Goal: Task Accomplishment & Management: Complete application form

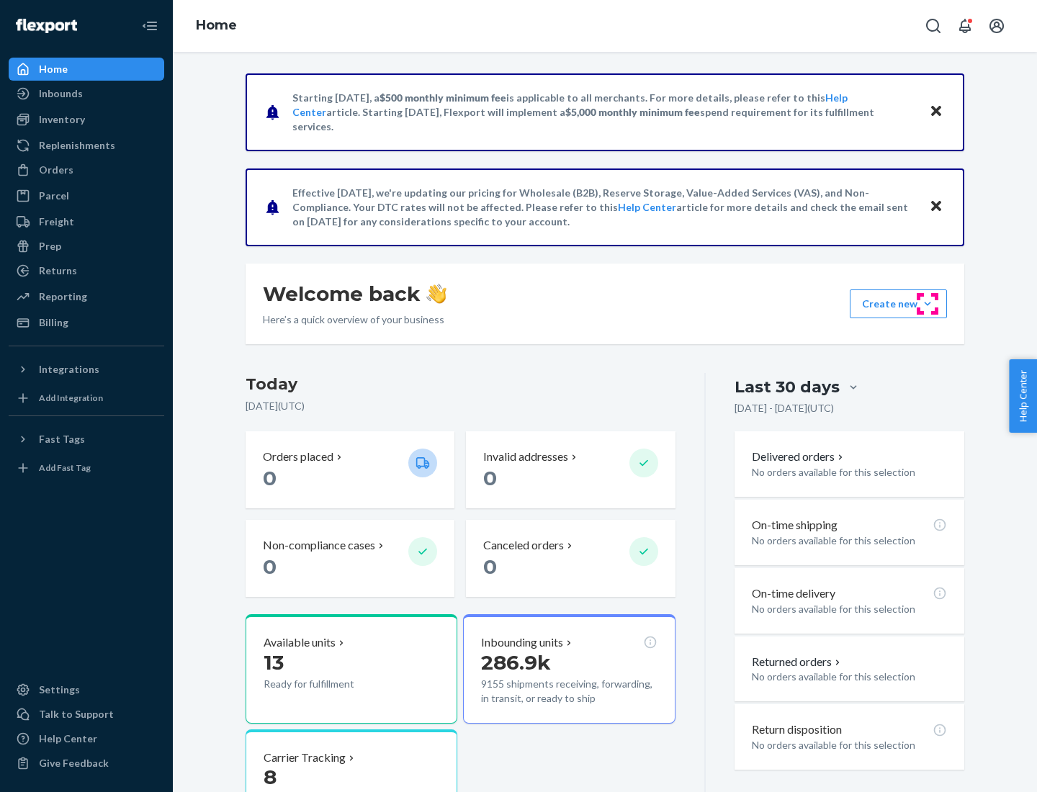
click at [927, 304] on button "Create new Create new inbound Create new order Create new product" at bounding box center [898, 303] width 97 height 29
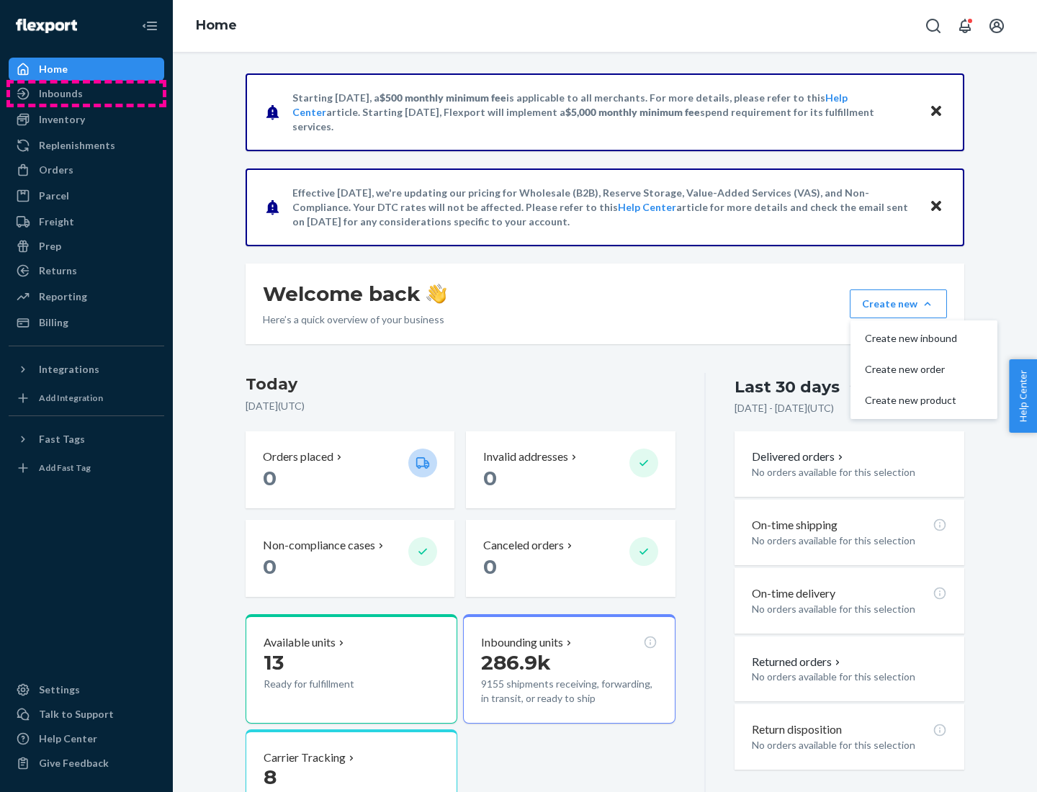
click at [86, 94] on div "Inbounds" at bounding box center [86, 94] width 153 height 20
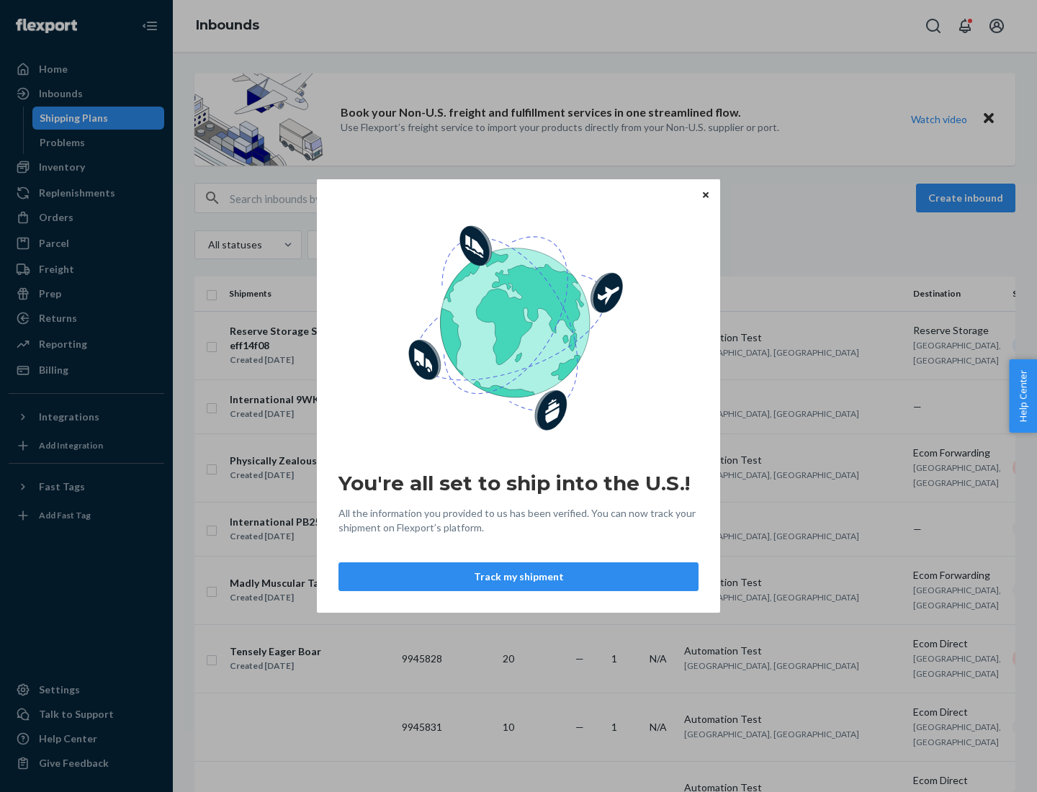
click at [518, 577] on button "Track my shipment" at bounding box center [518, 576] width 360 height 29
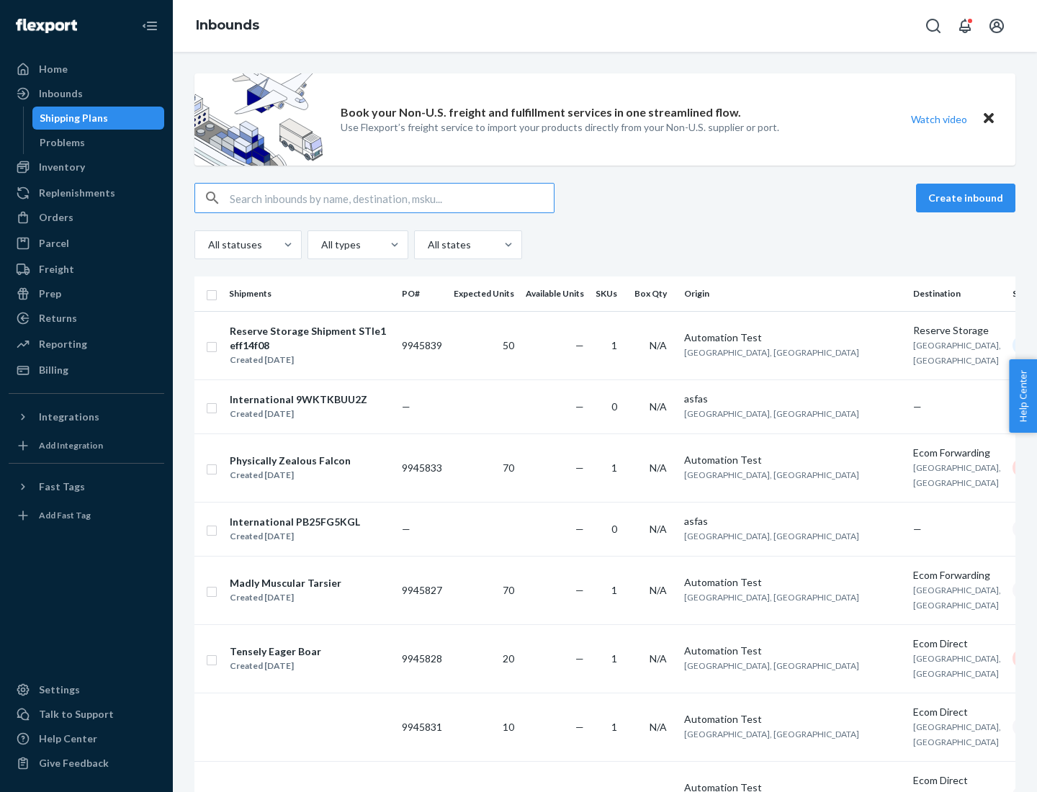
click at [968, 198] on button "Create inbound" at bounding box center [965, 198] width 99 height 29
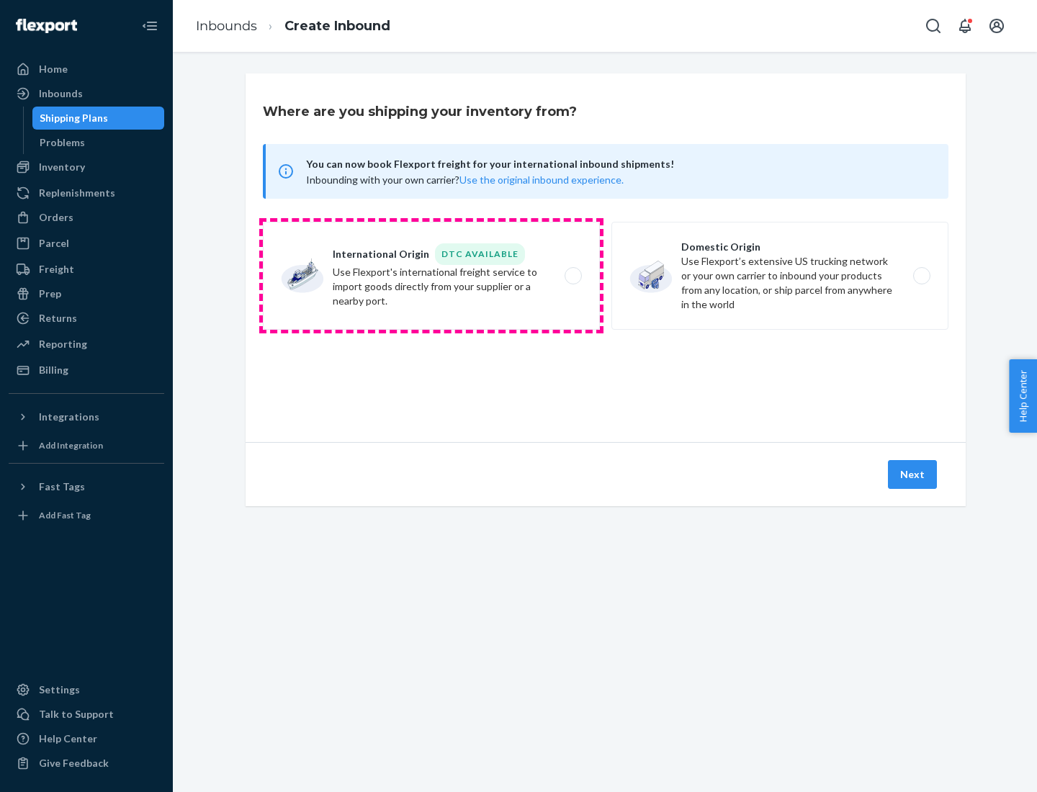
click at [431, 276] on label "International Origin DTC Available Use Flexport's international freight service…" at bounding box center [431, 276] width 337 height 108
click at [572, 276] on input "International Origin DTC Available Use Flexport's international freight service…" at bounding box center [576, 275] width 9 height 9
radio input "true"
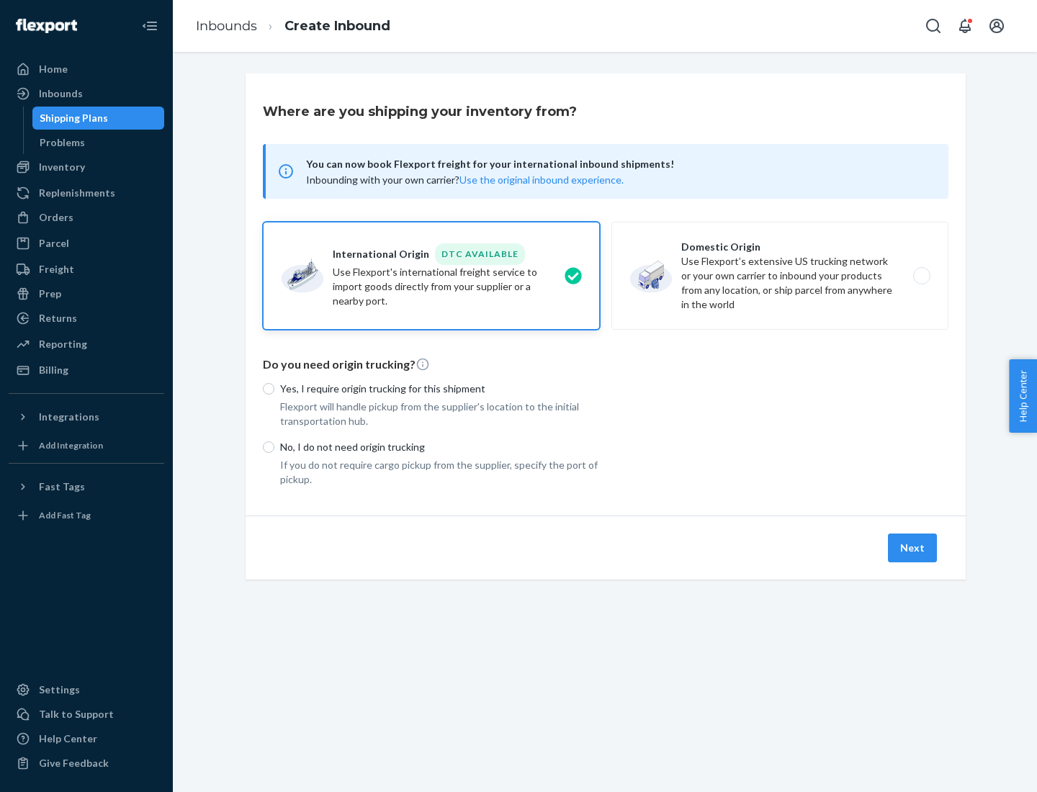
click at [440, 446] on p "No, I do not need origin trucking" at bounding box center [440, 447] width 320 height 14
click at [274, 446] on input "No, I do not need origin trucking" at bounding box center [269, 447] width 12 height 12
radio input "true"
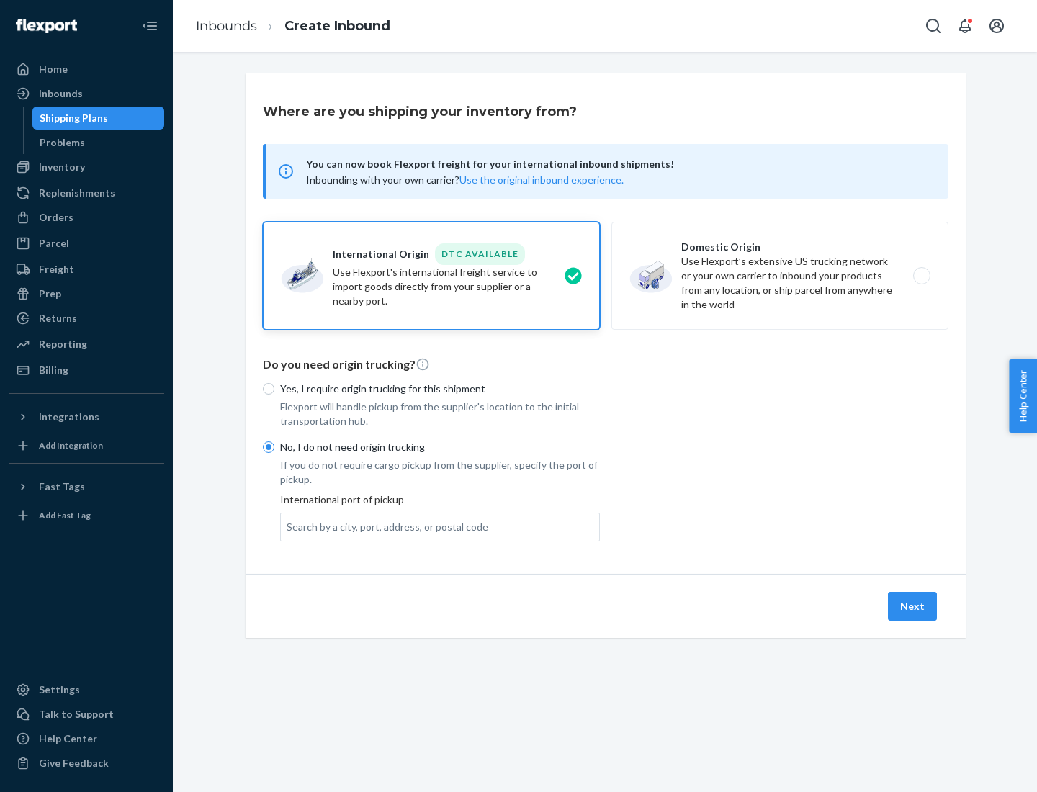
click at [384, 526] on div "Search by a city, port, address, or postal code" at bounding box center [388, 527] width 202 height 14
click at [288, 526] on input "Search by a city, port, address, or postal code" at bounding box center [287, 527] width 1 height 14
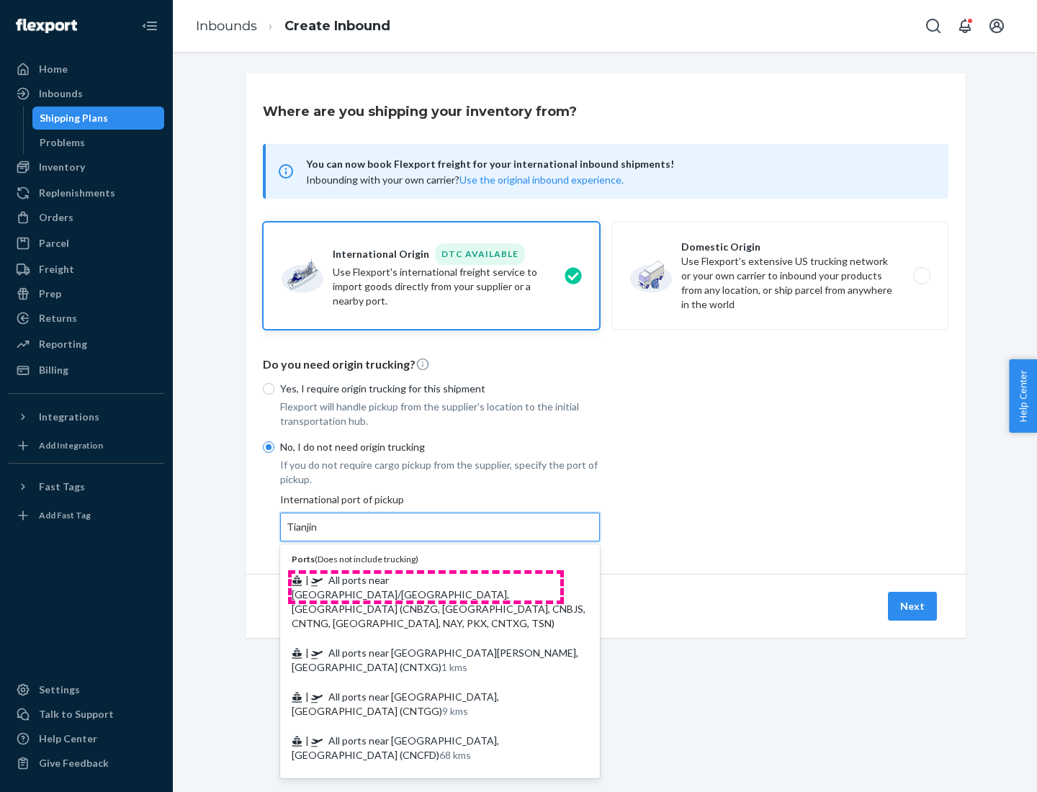
click at [425, 580] on span "| All ports near [GEOGRAPHIC_DATA]/[GEOGRAPHIC_DATA], [GEOGRAPHIC_DATA] (CNBZG,…" at bounding box center [439, 601] width 294 height 55
click at [318, 534] on input "Tianjin" at bounding box center [303, 527] width 32 height 14
type input "All ports near [GEOGRAPHIC_DATA]/[GEOGRAPHIC_DATA], [GEOGRAPHIC_DATA] (CNBZG, […"
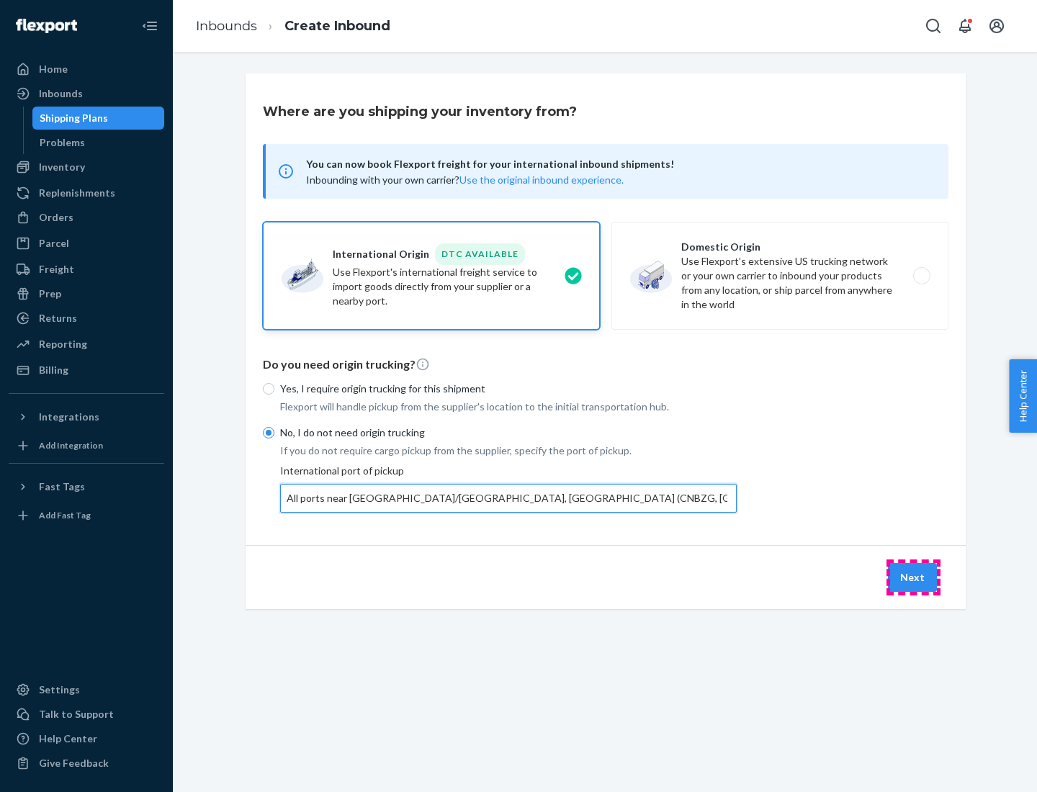
click at [913, 577] on button "Next" at bounding box center [912, 577] width 49 height 29
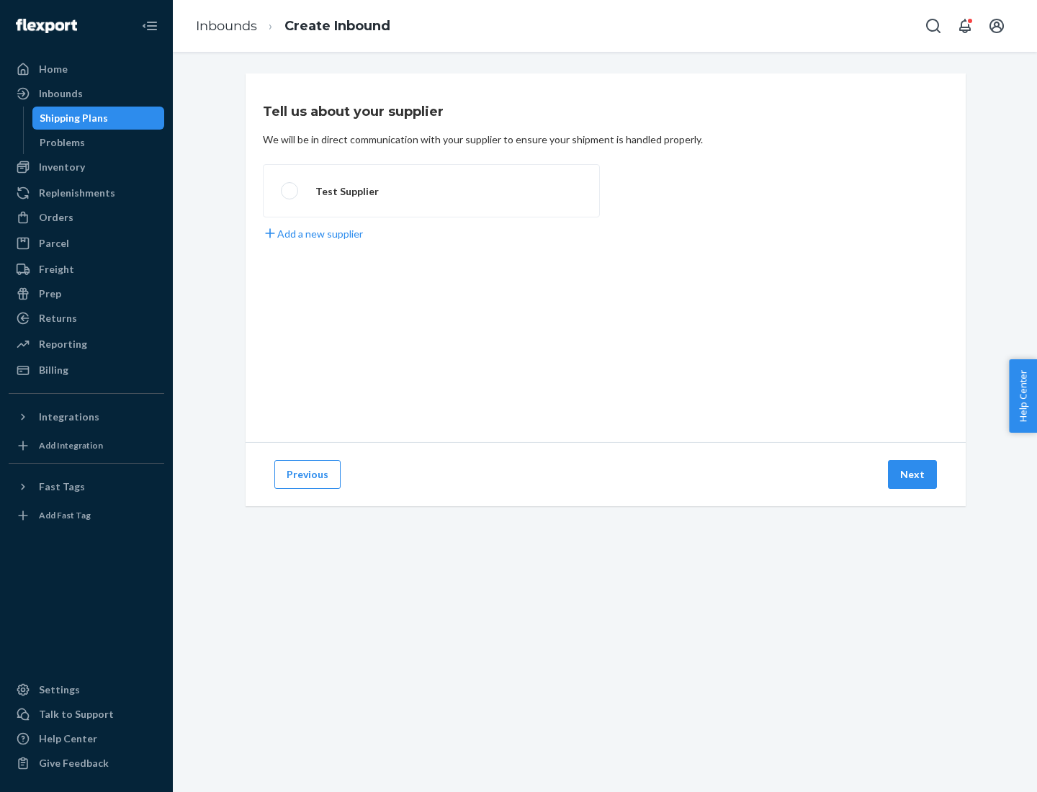
click at [431, 191] on label "Test Supplier" at bounding box center [431, 190] width 337 height 53
click at [290, 191] on input "Test Supplier" at bounding box center [285, 190] width 9 height 9
radio input "true"
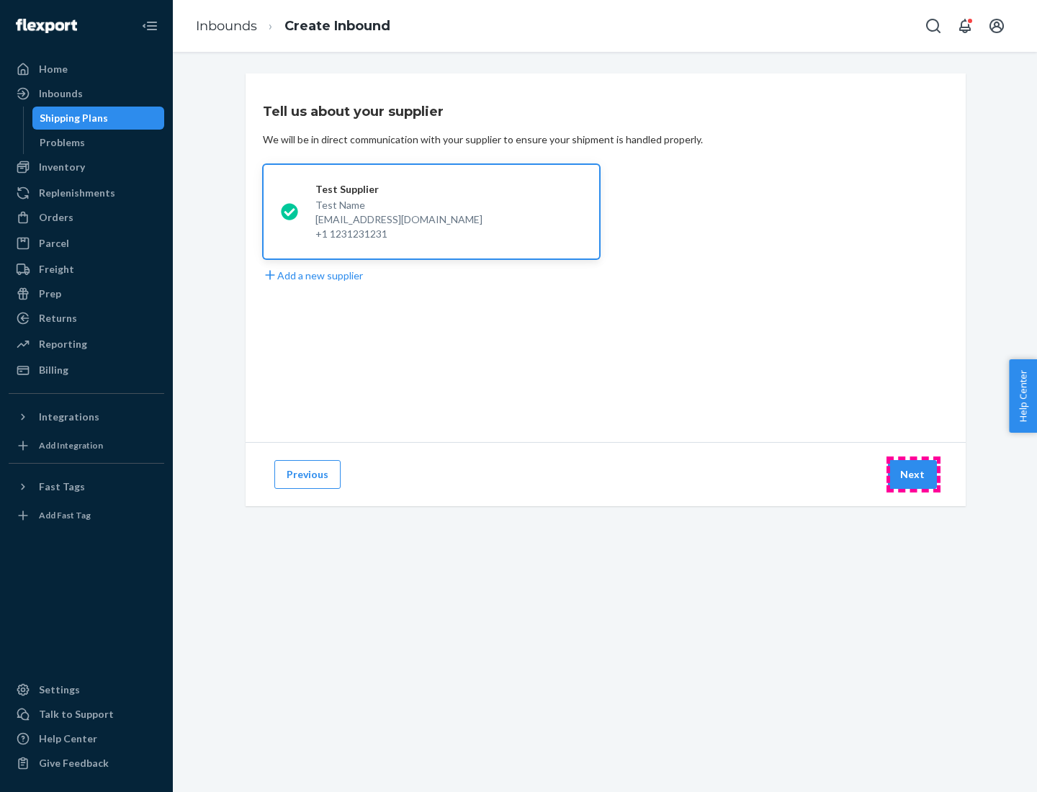
click at [913, 474] on button "Next" at bounding box center [912, 474] width 49 height 29
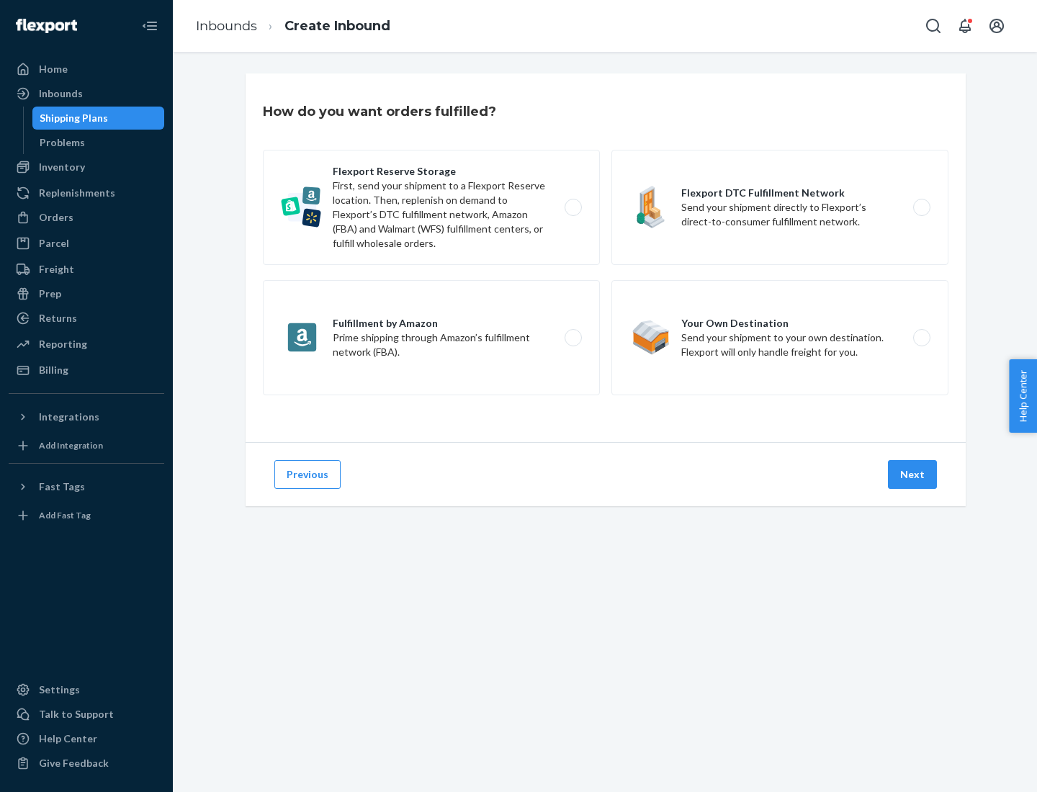
click at [431, 207] on label "Flexport Reserve Storage First, send your shipment to a Flexport Reserve locati…" at bounding box center [431, 207] width 337 height 115
click at [572, 207] on input "Flexport Reserve Storage First, send your shipment to a Flexport Reserve locati…" at bounding box center [576, 207] width 9 height 9
radio input "true"
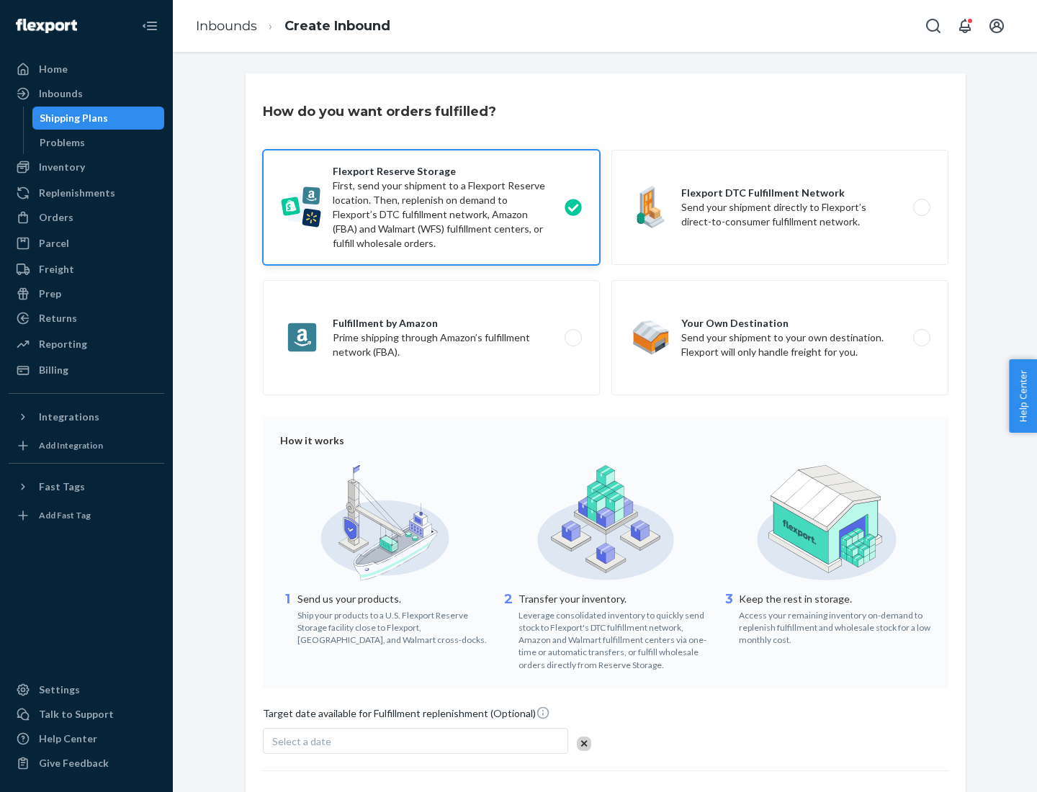
scroll to position [118, 0]
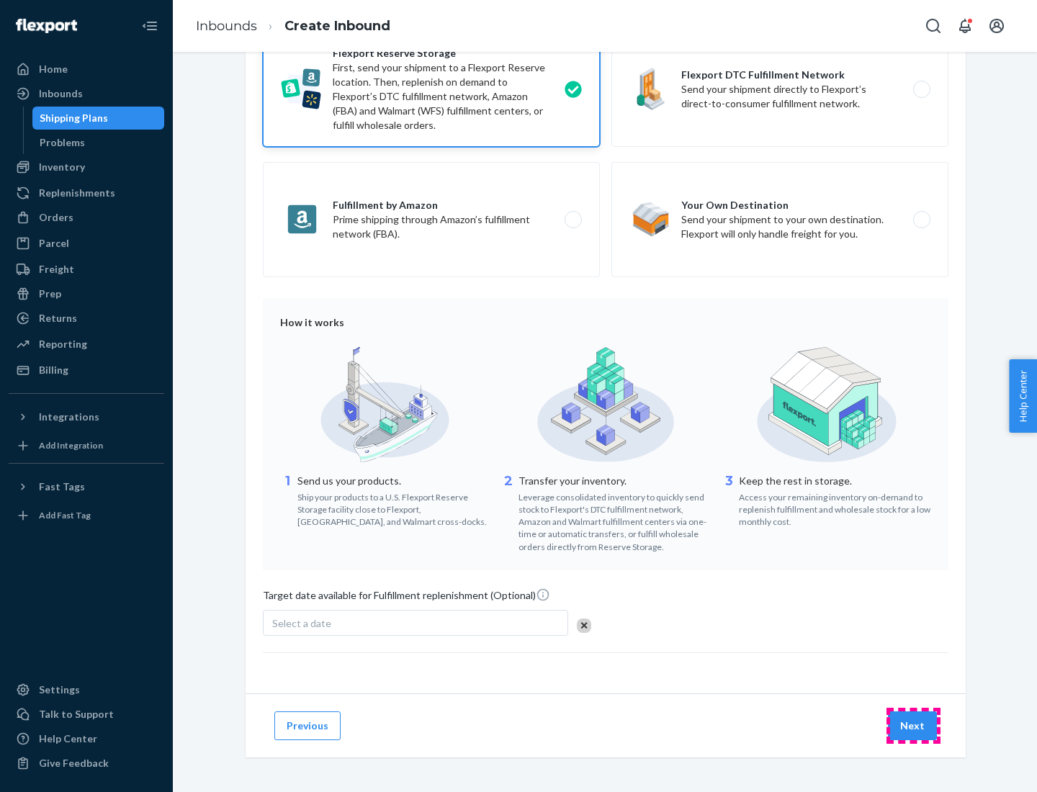
click at [913, 725] on button "Next" at bounding box center [912, 725] width 49 height 29
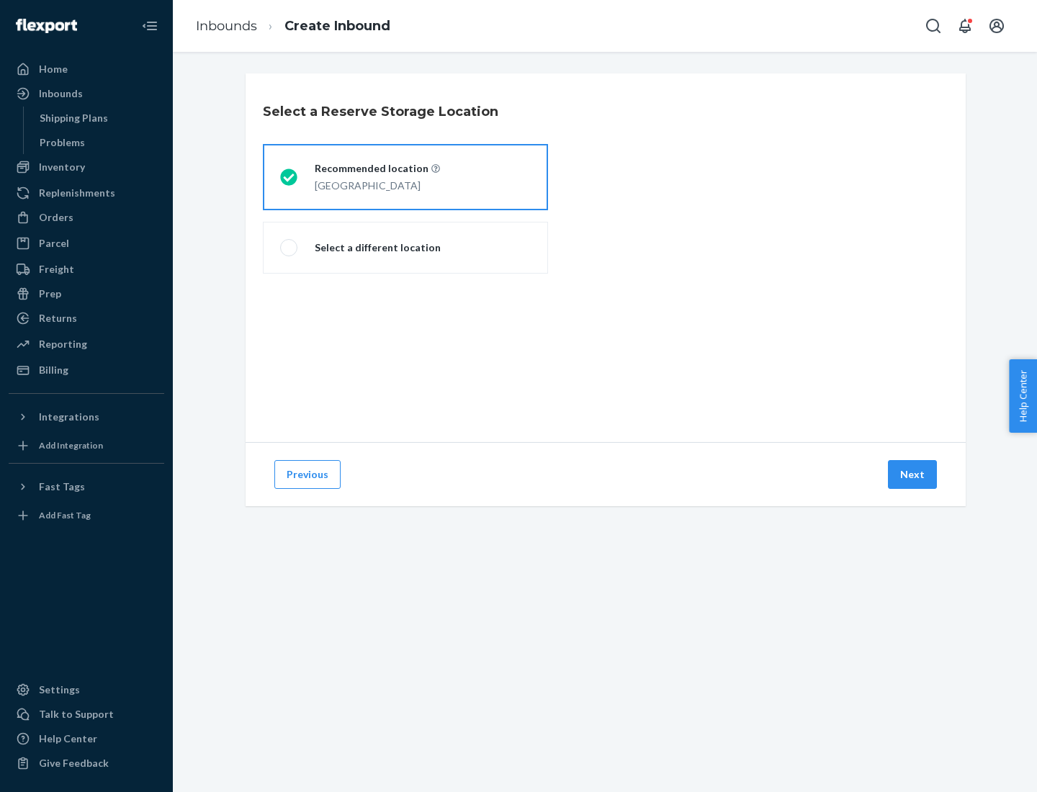
click at [405, 177] on div "[GEOGRAPHIC_DATA]" at bounding box center [377, 184] width 125 height 17
click at [289, 177] on input "Recommended location [GEOGRAPHIC_DATA]" at bounding box center [284, 177] width 9 height 9
click at [913, 474] on button "Next" at bounding box center [912, 474] width 49 height 29
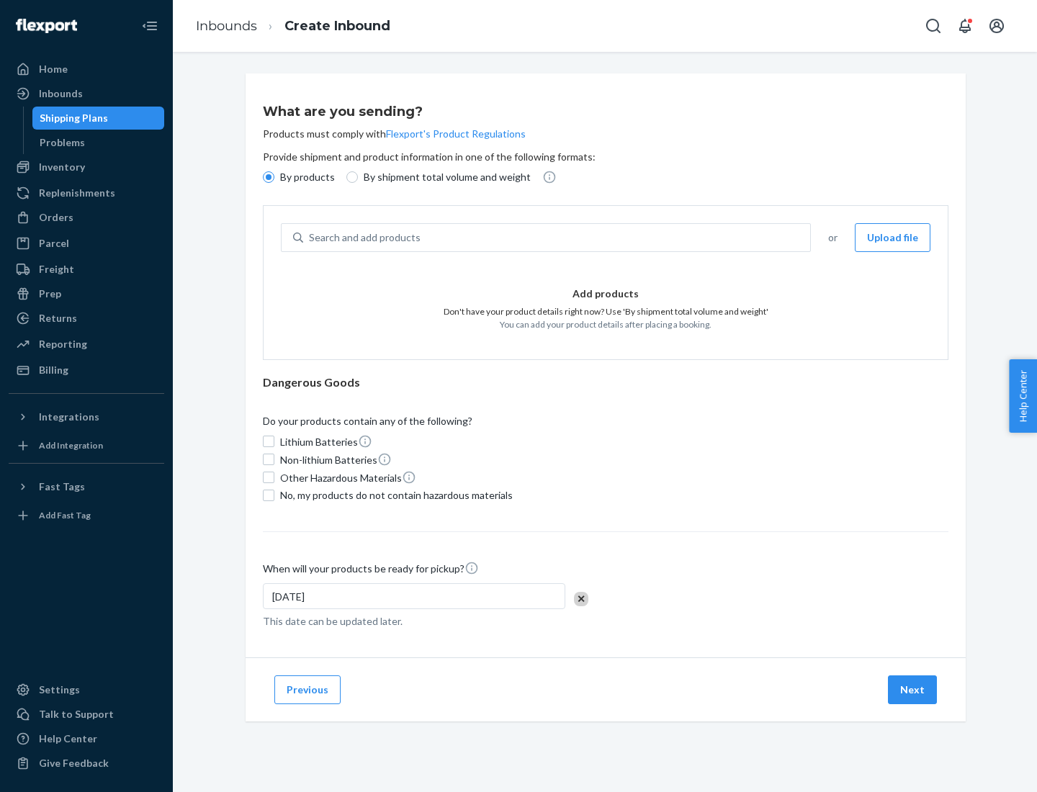
click at [557, 238] on div "Search and add products" at bounding box center [556, 238] width 507 height 26
click at [310, 238] on input "Search and add products" at bounding box center [309, 237] width 1 height 14
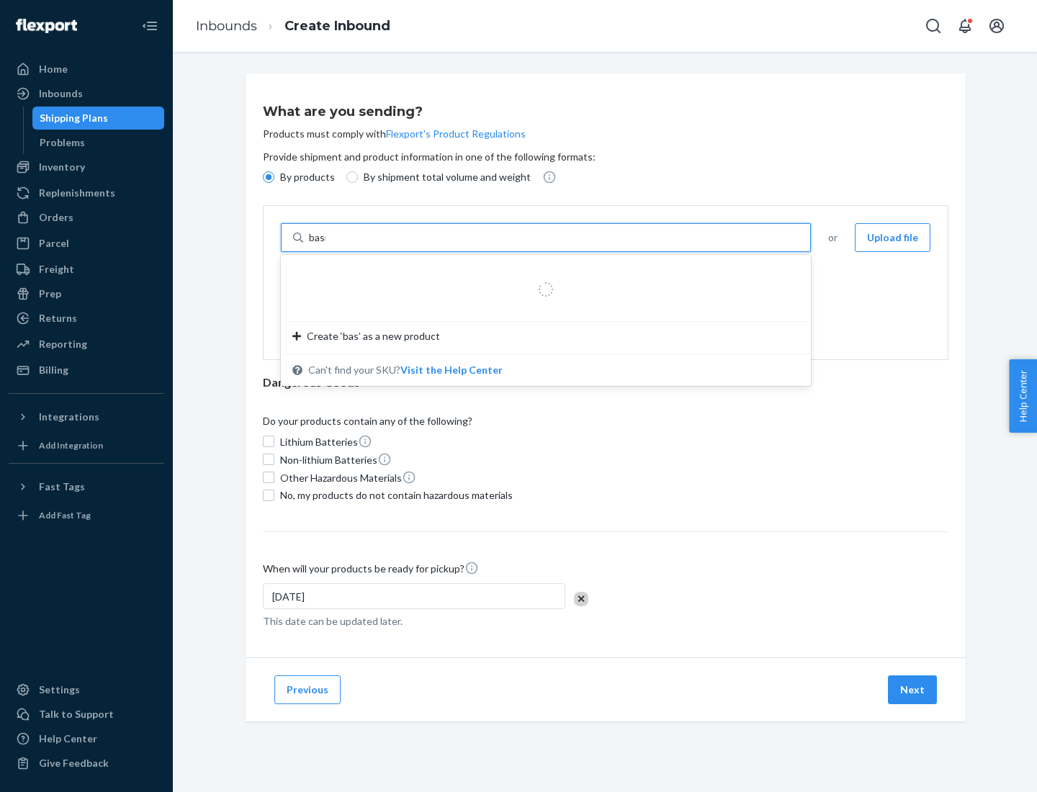
type input "basic"
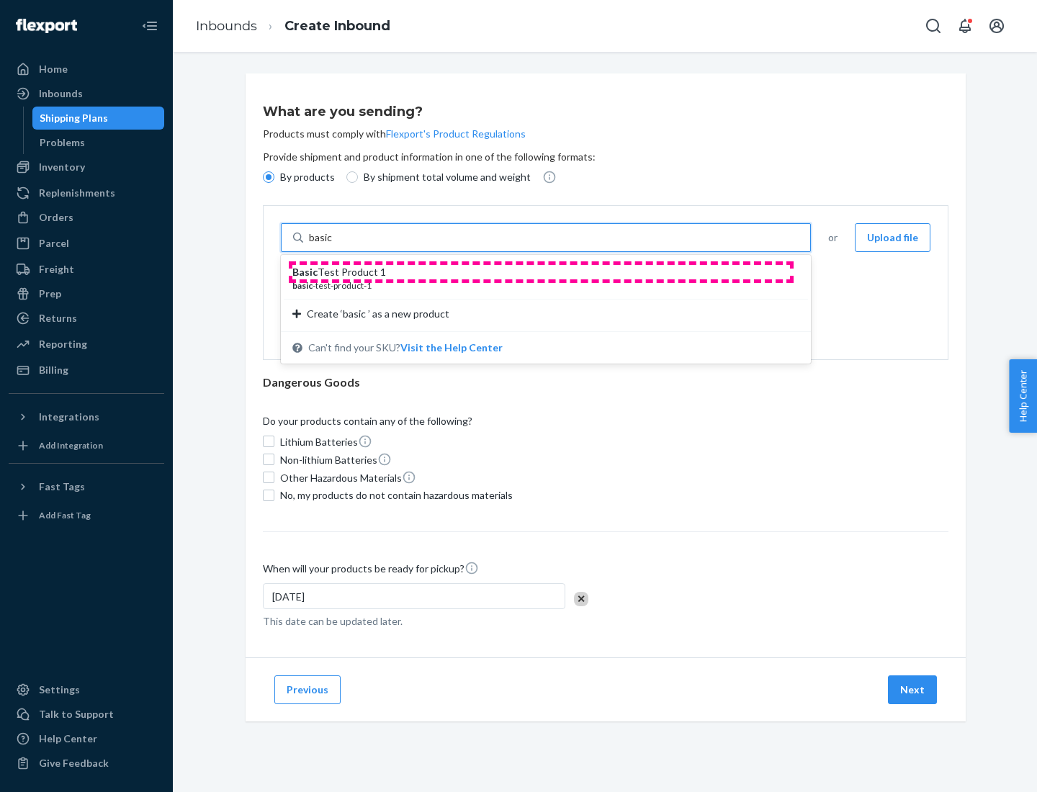
click at [541, 272] on div "Basic Test Product 1" at bounding box center [539, 272] width 495 height 14
click at [335, 245] on input "basic" at bounding box center [322, 237] width 26 height 14
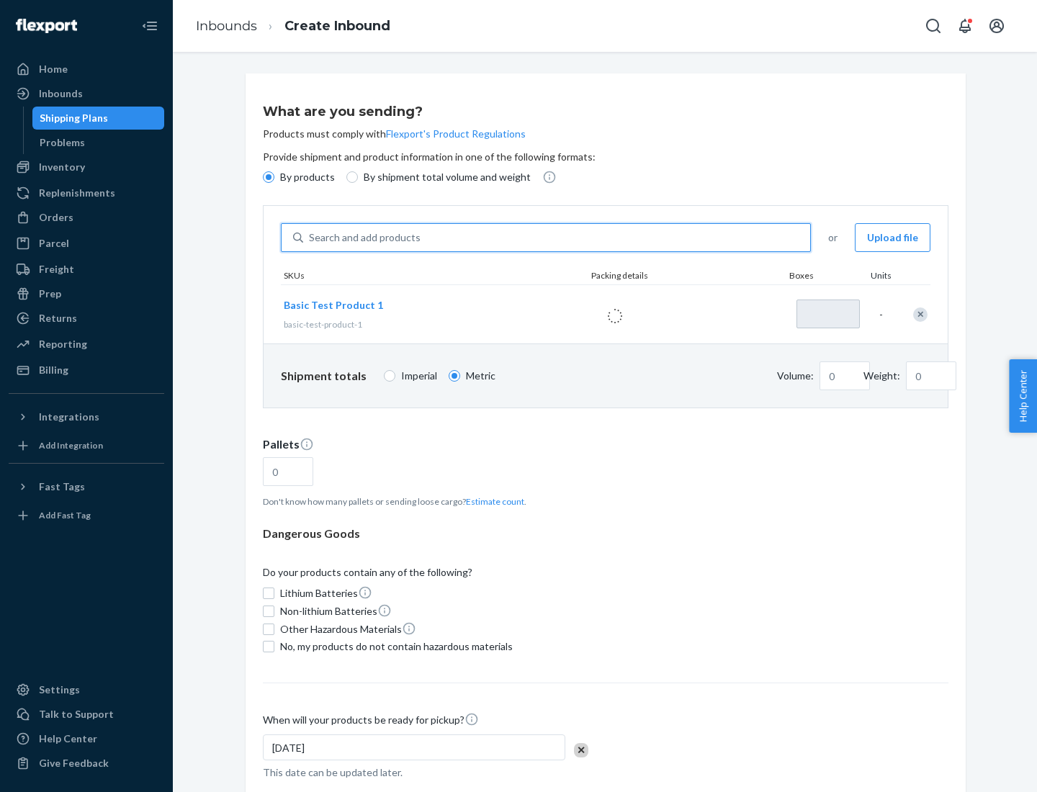
type input "1"
type input "1.09"
type input "3.27"
type input "3"
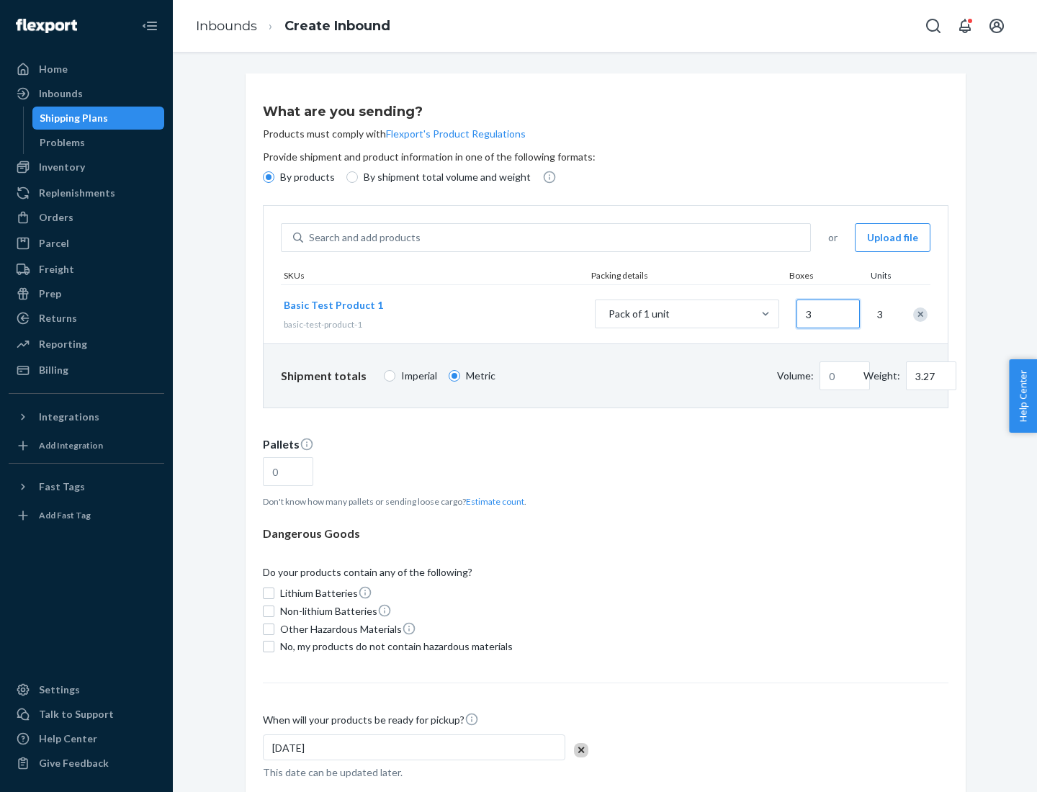
type input "0.01"
type input "32.66"
type input "30"
type input "0.07"
type input "326.59"
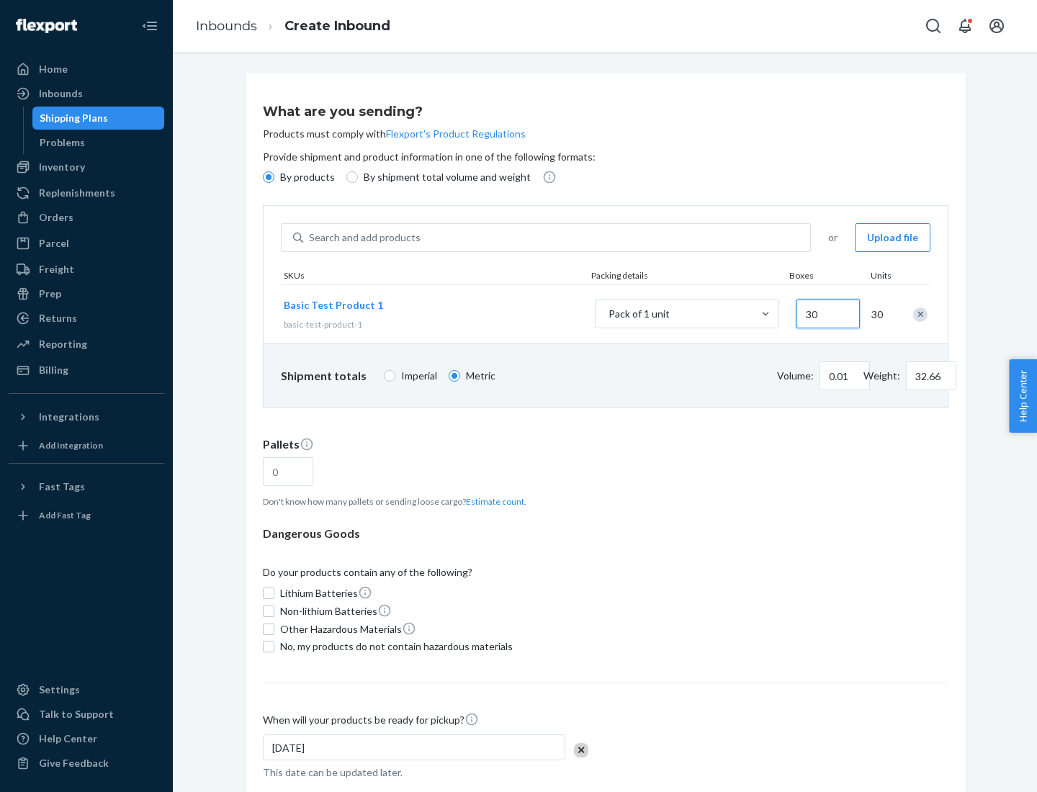
type input "300"
type input "0.68"
type input "3265.86"
type input "3000"
type input "1.09"
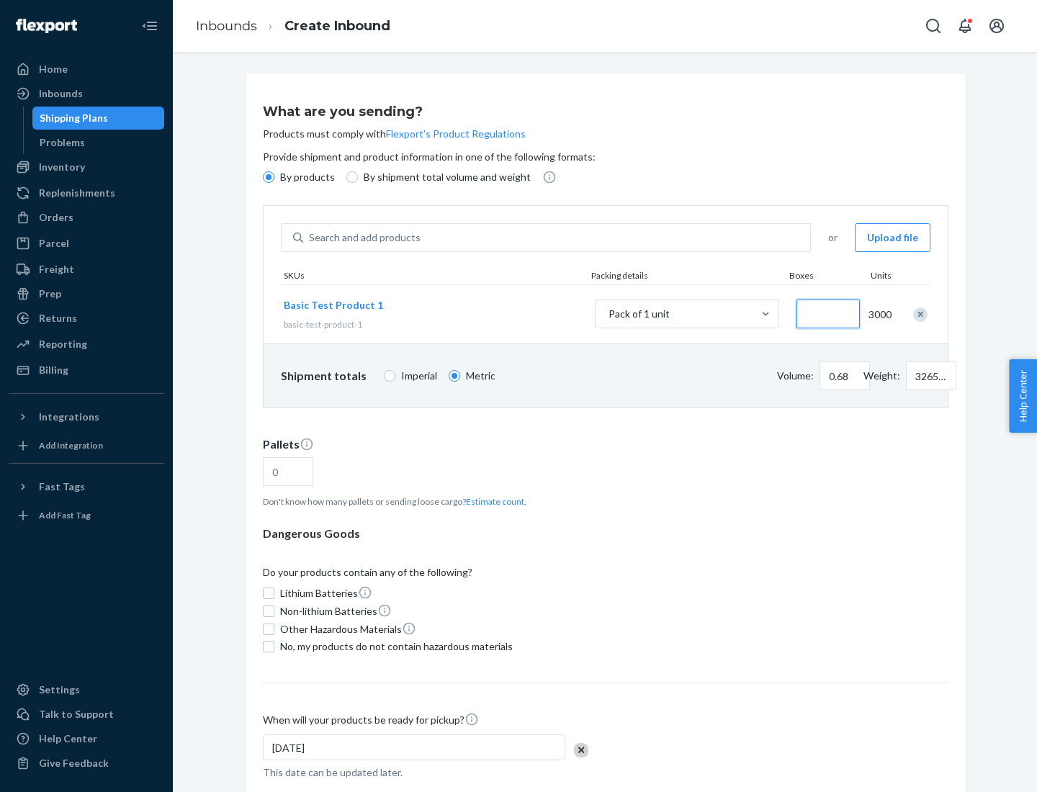
type input "1"
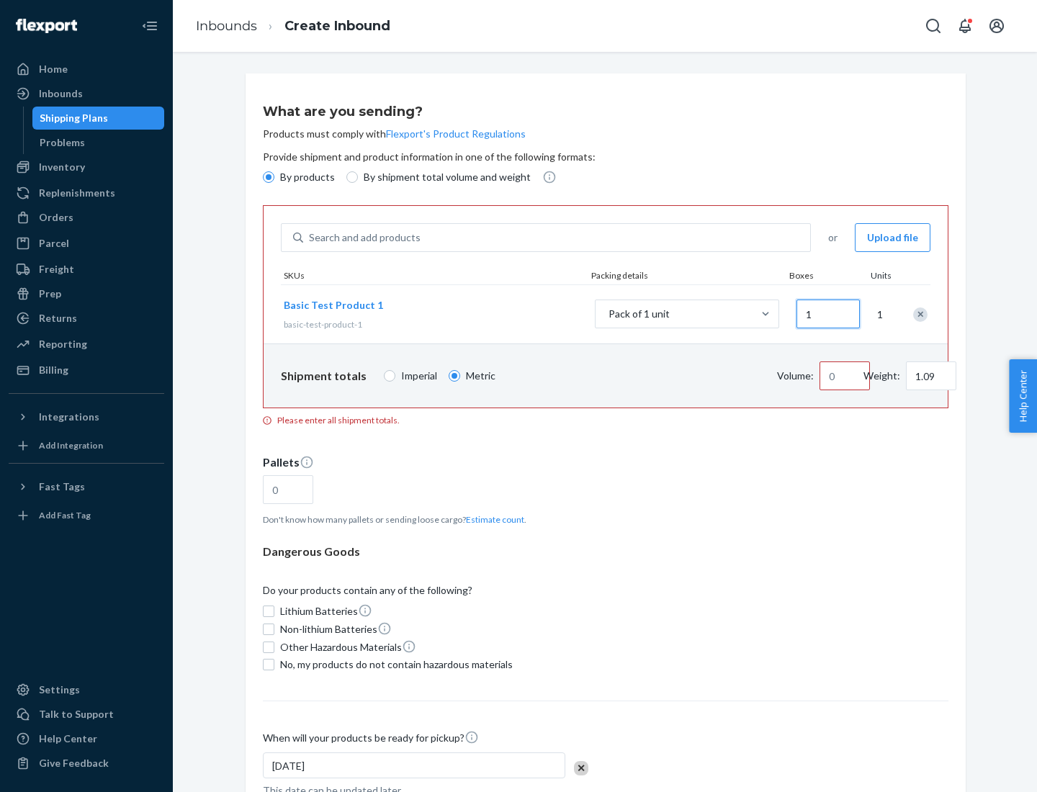
type input "10.89"
type input "10"
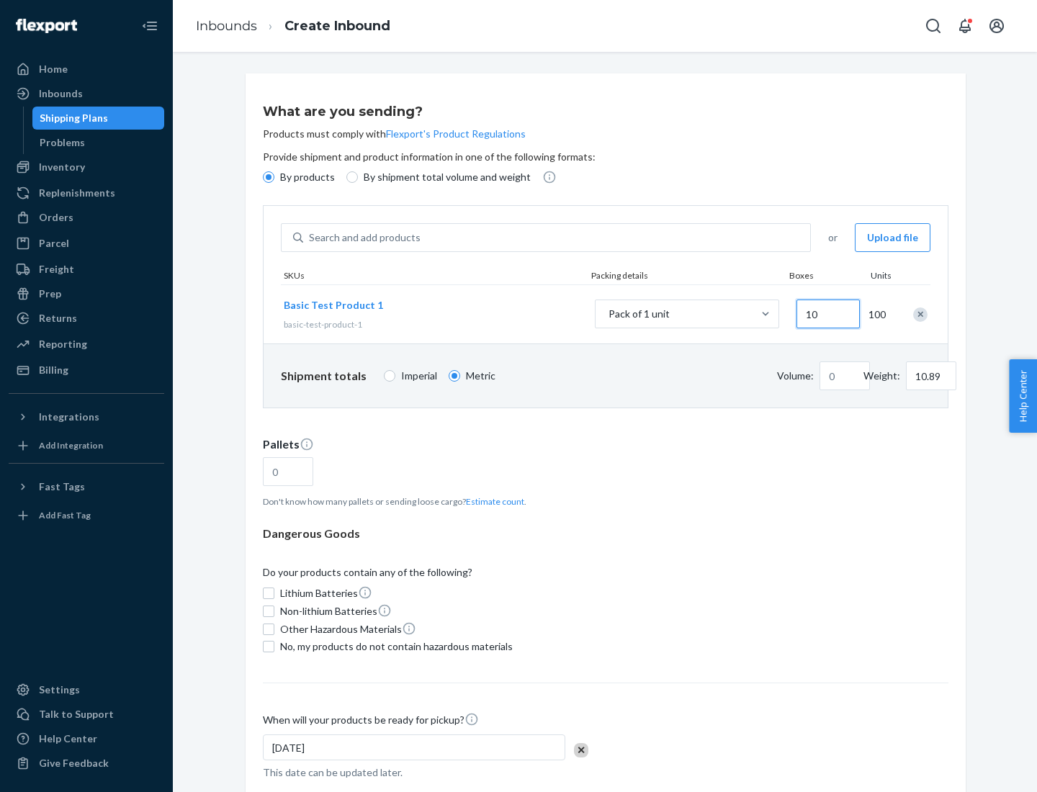
type input "0.02"
type input "108.86"
type input "100"
type input "0.23"
type input "1088.62"
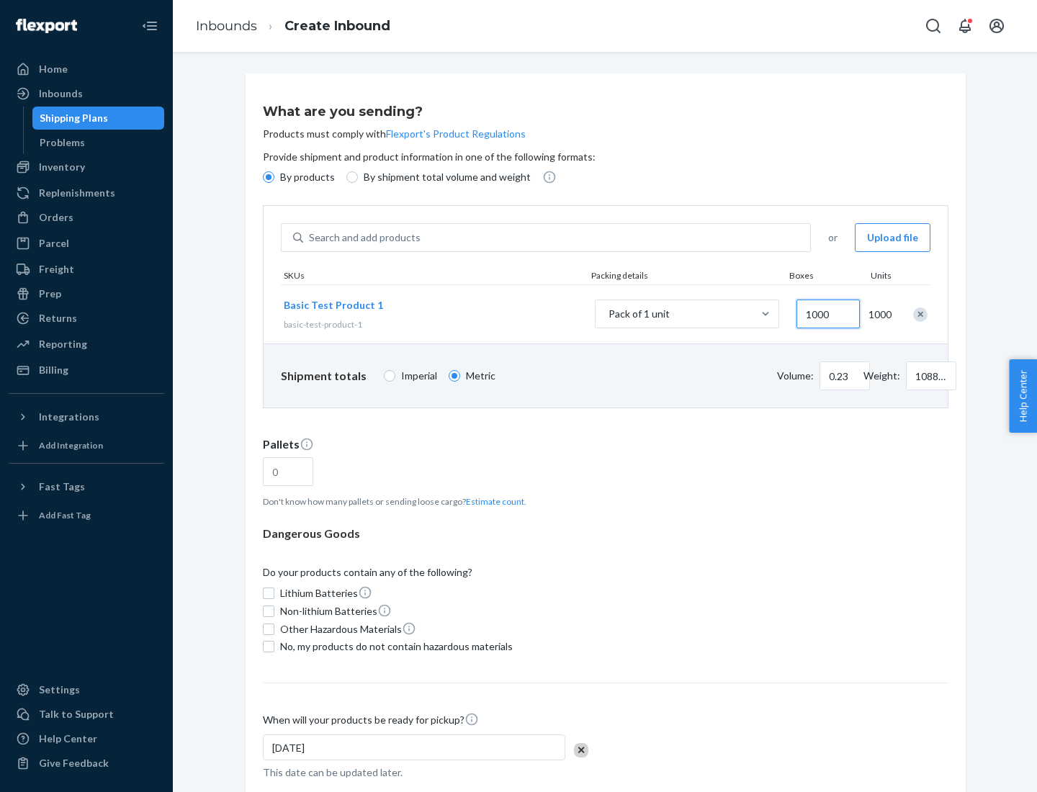
scroll to position [50, 0]
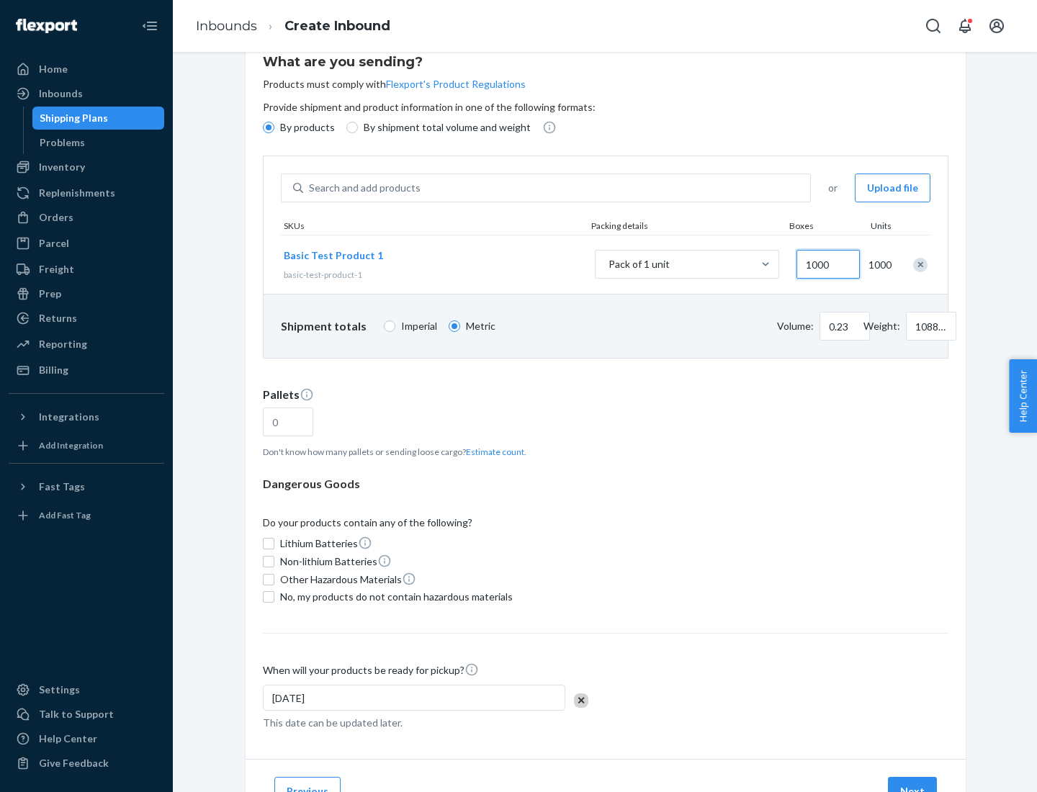
type input "1000"
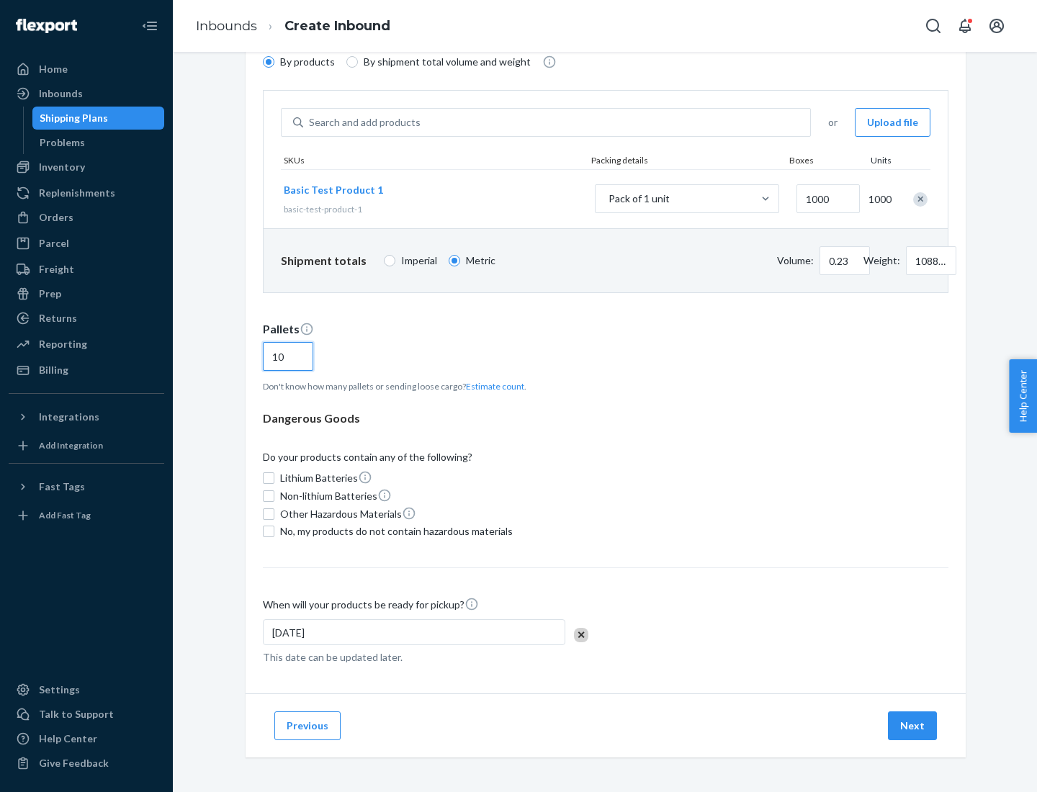
type input "10"
click at [394, 531] on span "No, my products do not contain hazardous materials" at bounding box center [396, 531] width 233 height 14
click at [274, 531] on input "No, my products do not contain hazardous materials" at bounding box center [269, 532] width 12 height 12
checkbox input "true"
click at [913, 726] on button "Next" at bounding box center [912, 725] width 49 height 29
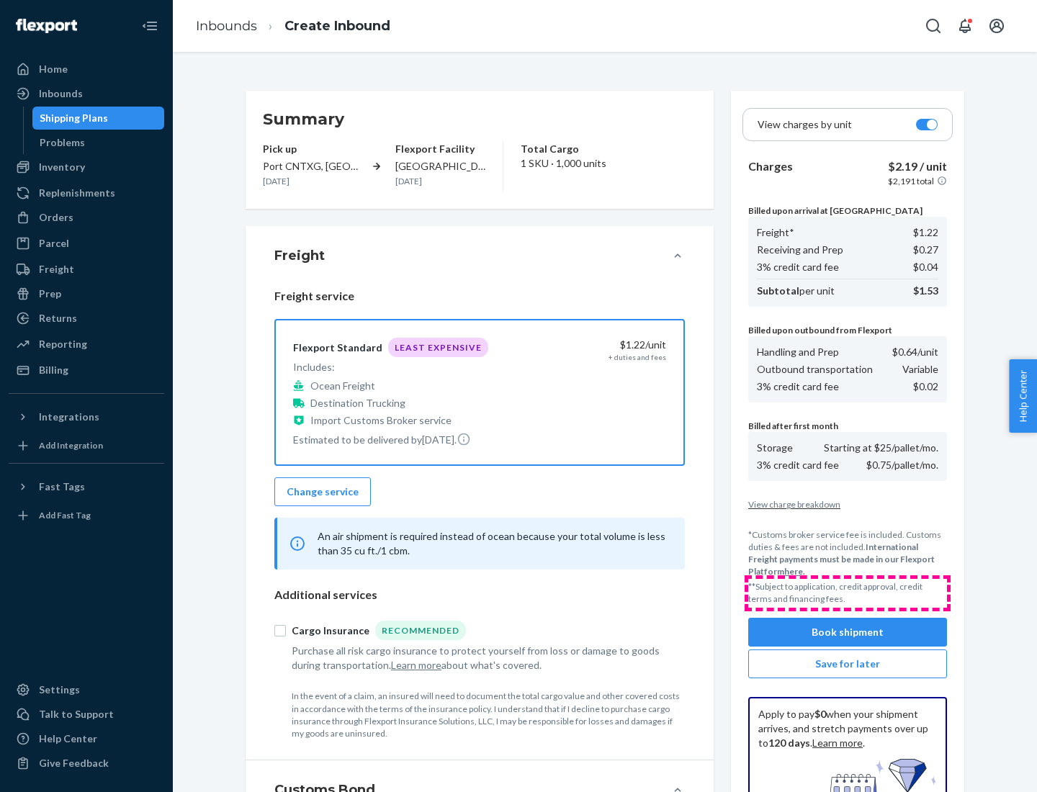
scroll to position [210, 0]
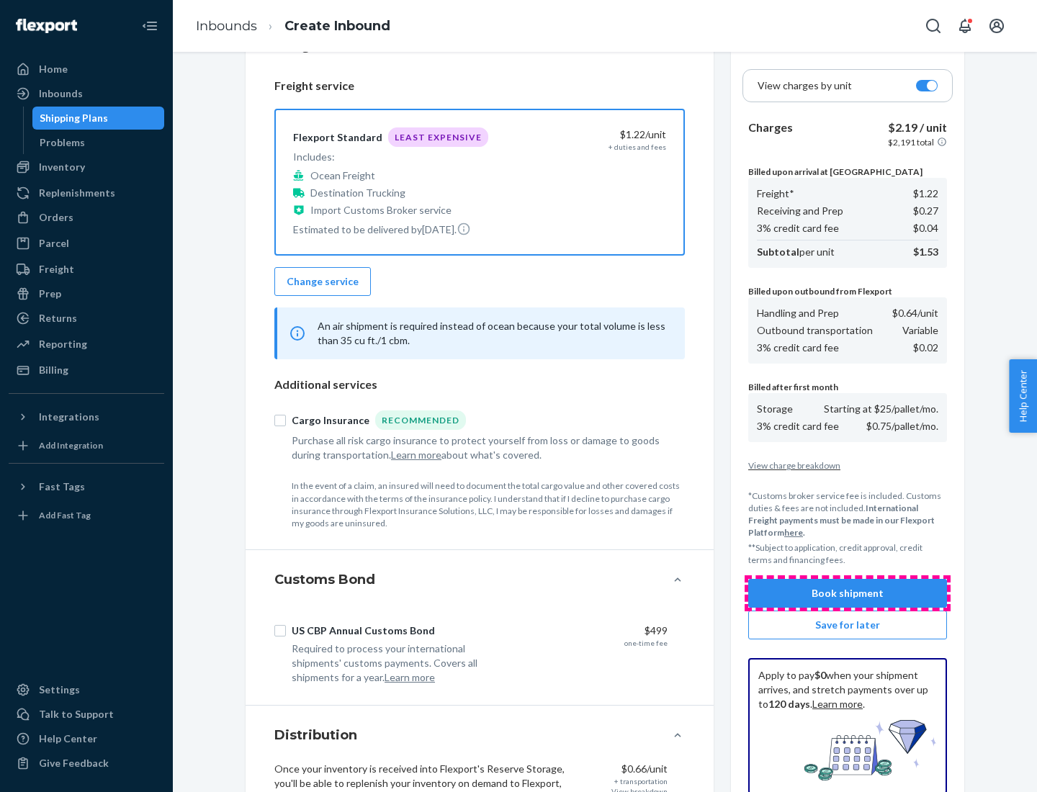
click at [847, 593] on button "Book shipment" at bounding box center [847, 593] width 199 height 29
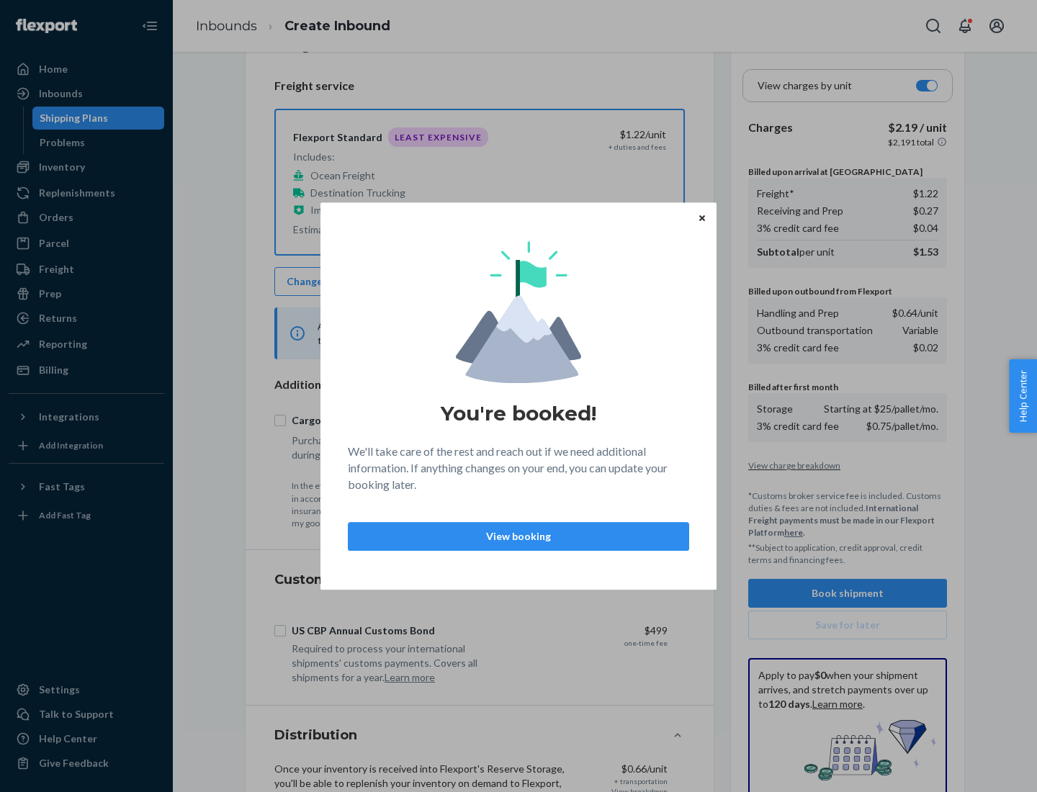
click at [518, 536] on p "View booking" at bounding box center [518, 536] width 317 height 14
